Goal: Task Accomplishment & Management: Manage account settings

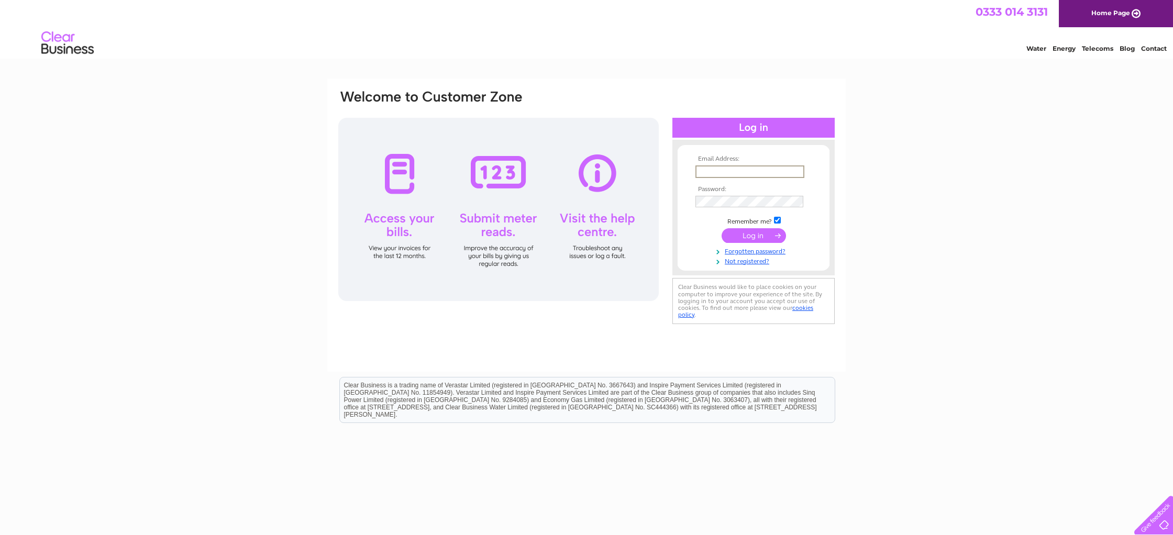
click at [708, 170] on input "text" at bounding box center [749, 171] width 109 height 13
type input "louise@apexacoustice.com"
click at [736, 231] on input "submit" at bounding box center [753, 235] width 64 height 15
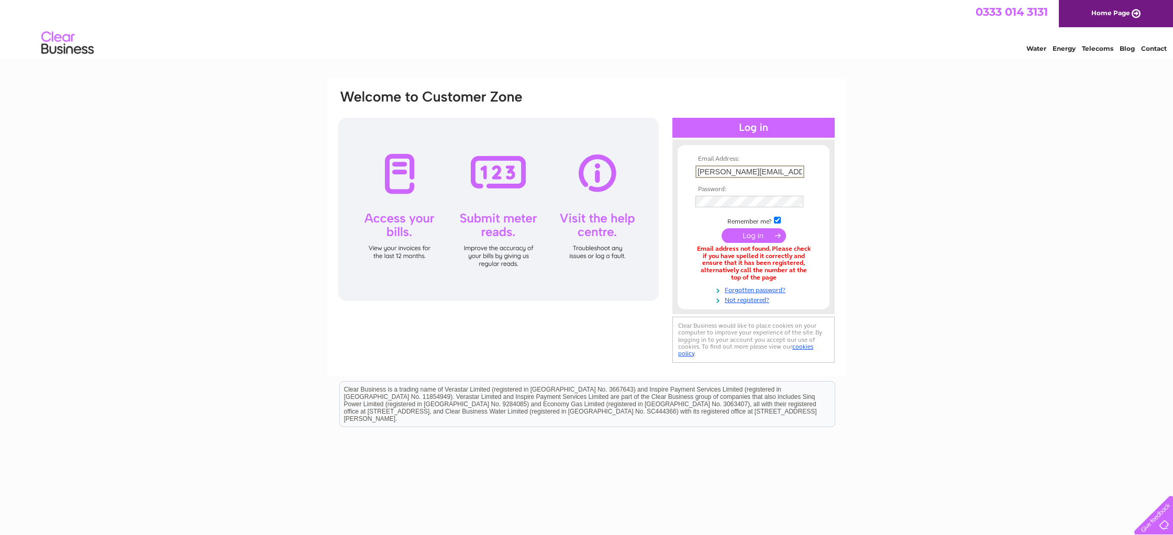
drag, startPoint x: 791, startPoint y: 171, endPoint x: 695, endPoint y: 173, distance: 95.8
click at [695, 173] on input "louise@apexacoustice.com" at bounding box center [749, 171] width 109 height 13
type input "[EMAIL_ADDRESS][DOMAIN_NAME]"
click at [754, 232] on input "submit" at bounding box center [753, 234] width 64 height 15
click at [739, 187] on th "Password:" at bounding box center [753, 188] width 121 height 7
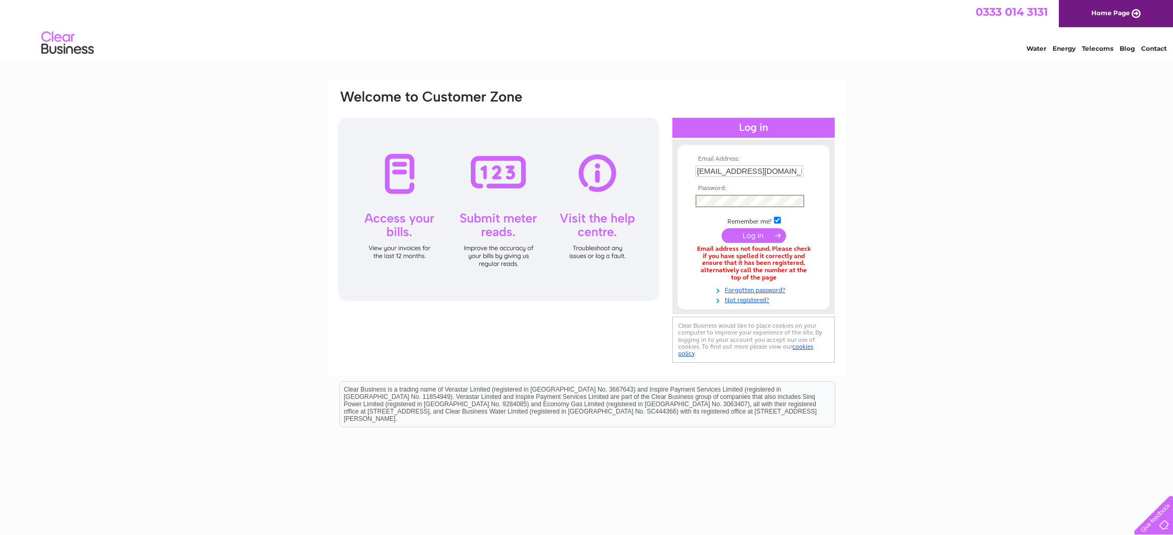
click at [721, 228] on input "submit" at bounding box center [753, 235] width 64 height 15
click at [791, 172] on input "[EMAIL_ADDRESS][DOMAIN_NAME]" at bounding box center [749, 171] width 109 height 13
drag, startPoint x: 799, startPoint y: 172, endPoint x: 653, endPoint y: 164, distance: 145.8
click at [653, 164] on div "Email Address: accounts@apexacoustic.com Password:" at bounding box center [586, 227] width 498 height 276
type input "louise@apexacoustics.com"
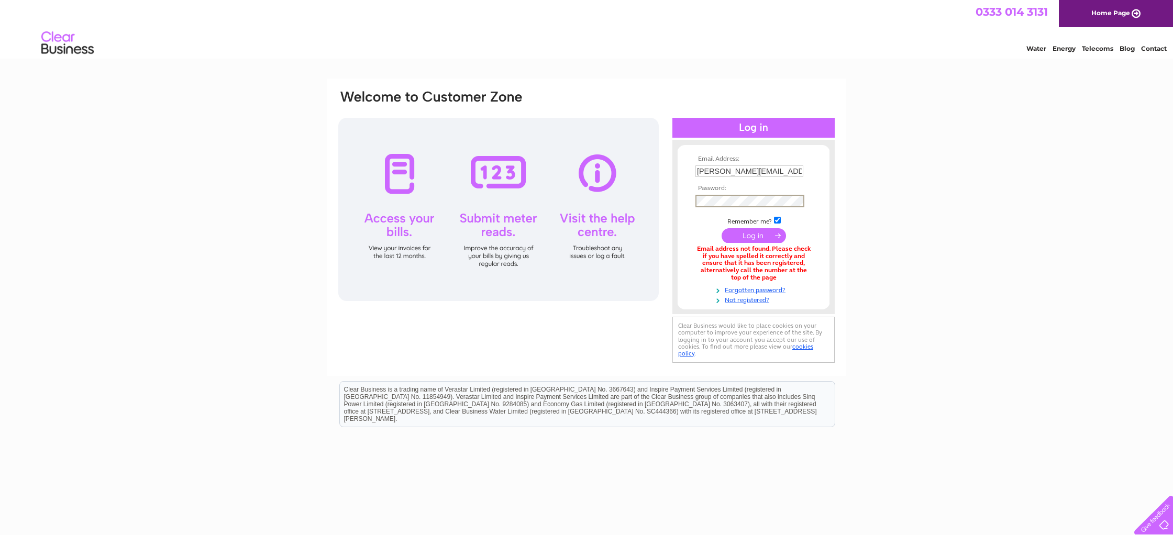
click at [746, 231] on input "submit" at bounding box center [753, 235] width 64 height 15
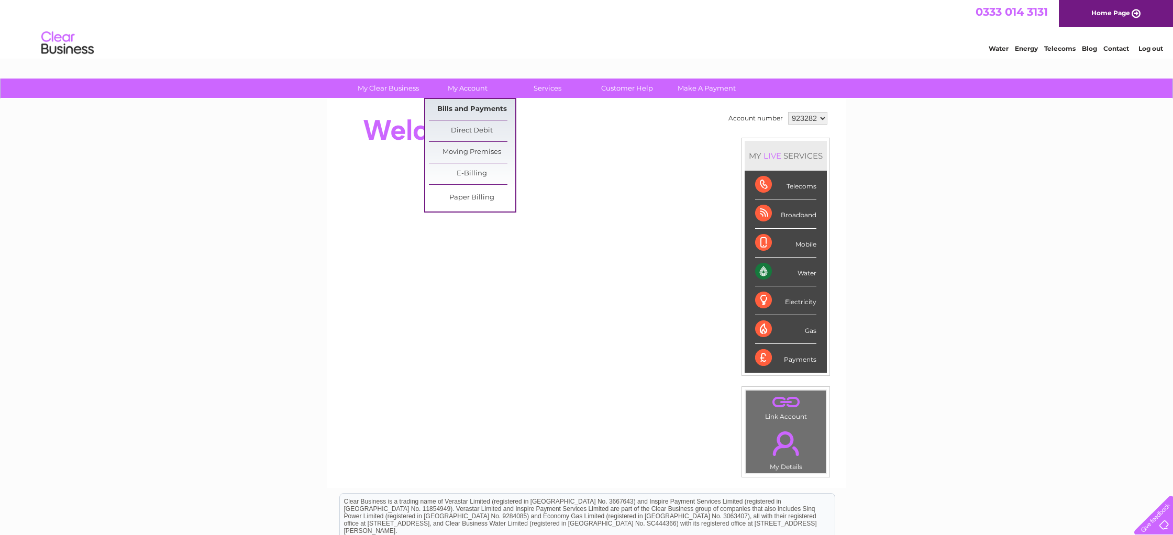
click at [470, 107] on link "Bills and Payments" at bounding box center [472, 109] width 86 height 21
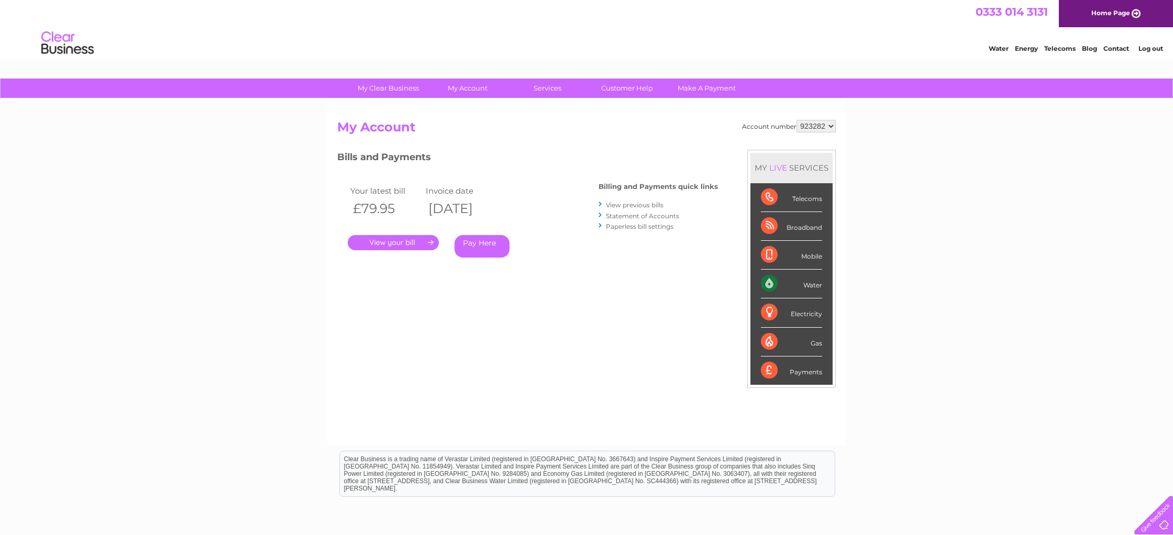
click at [384, 243] on link "." at bounding box center [393, 242] width 91 height 15
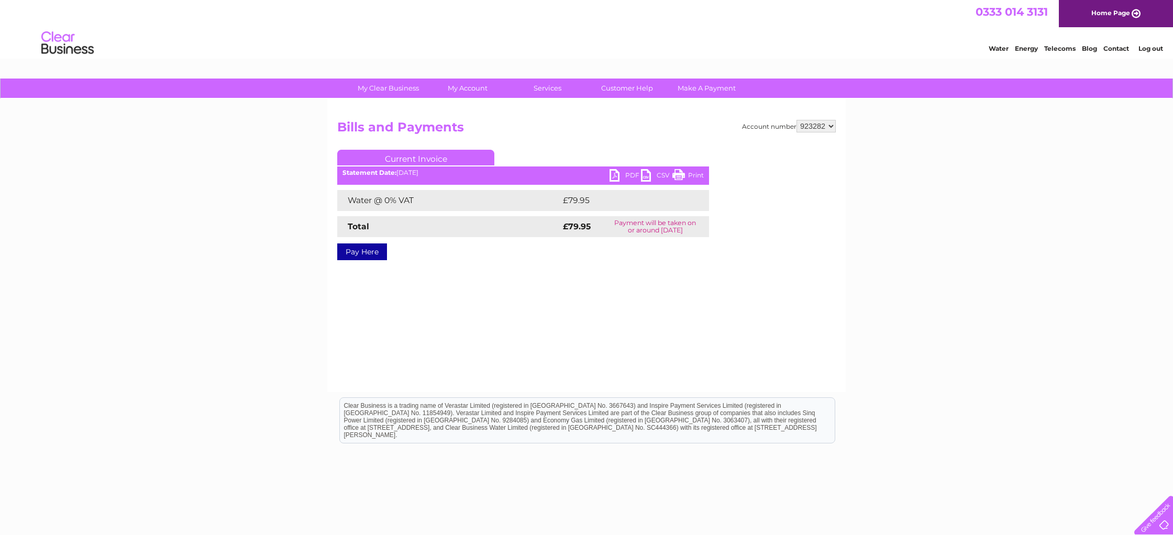
click at [624, 172] on link "PDF" at bounding box center [624, 176] width 31 height 15
click at [1147, 47] on link "Log out" at bounding box center [1150, 49] width 25 height 8
